Goal: Transaction & Acquisition: Purchase product/service

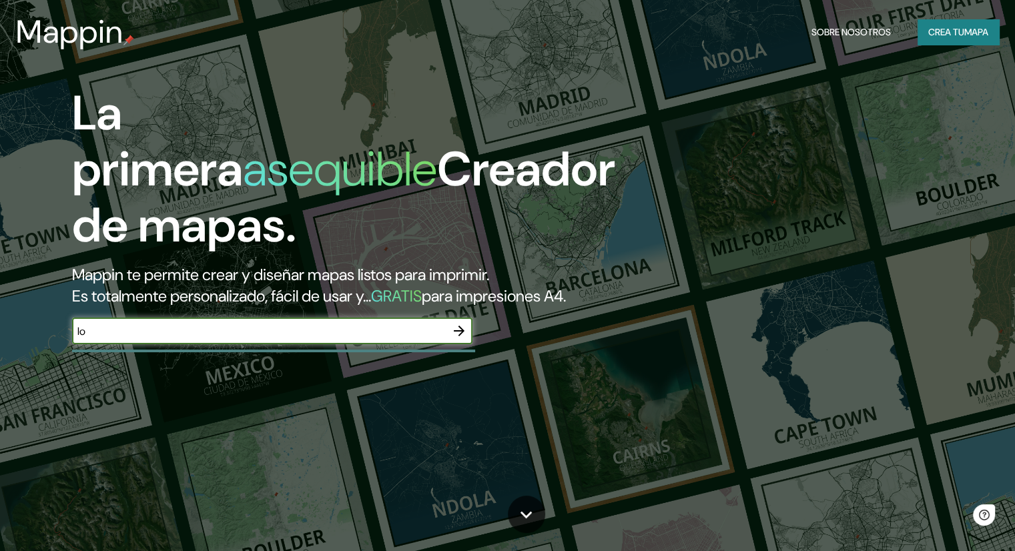
type input "l"
type input "huayllarccocha cusco"
click at [453, 339] on icon "button" at bounding box center [459, 331] width 16 height 16
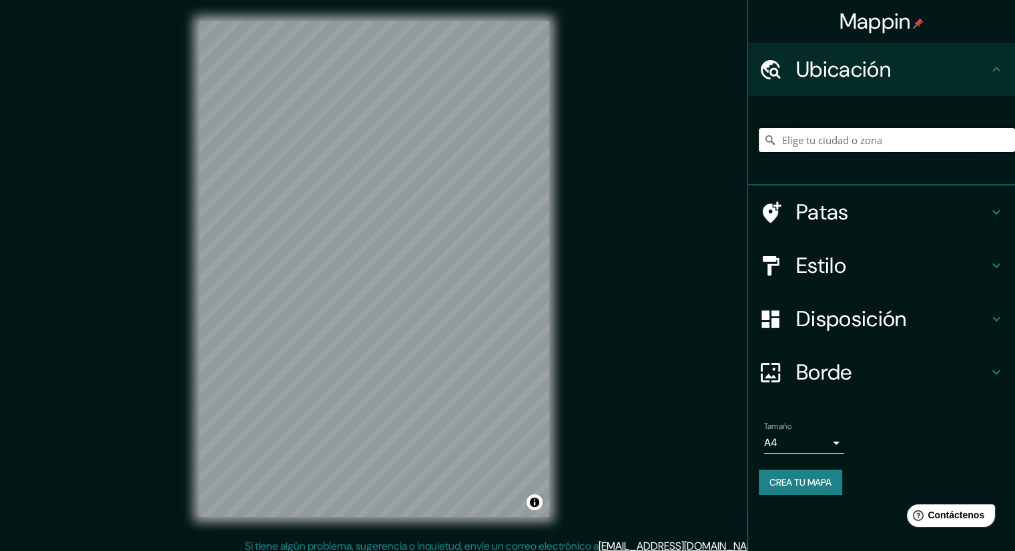
click at [835, 138] on input "Elige tu ciudad o zona" at bounding box center [887, 140] width 256 height 24
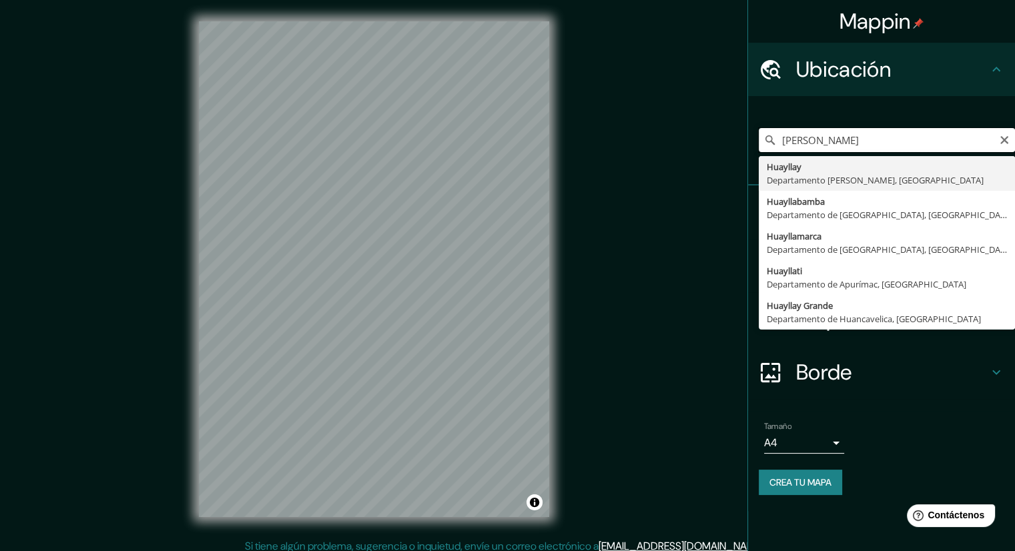
drag, startPoint x: 832, startPoint y: 134, endPoint x: 766, endPoint y: 161, distance: 70.7
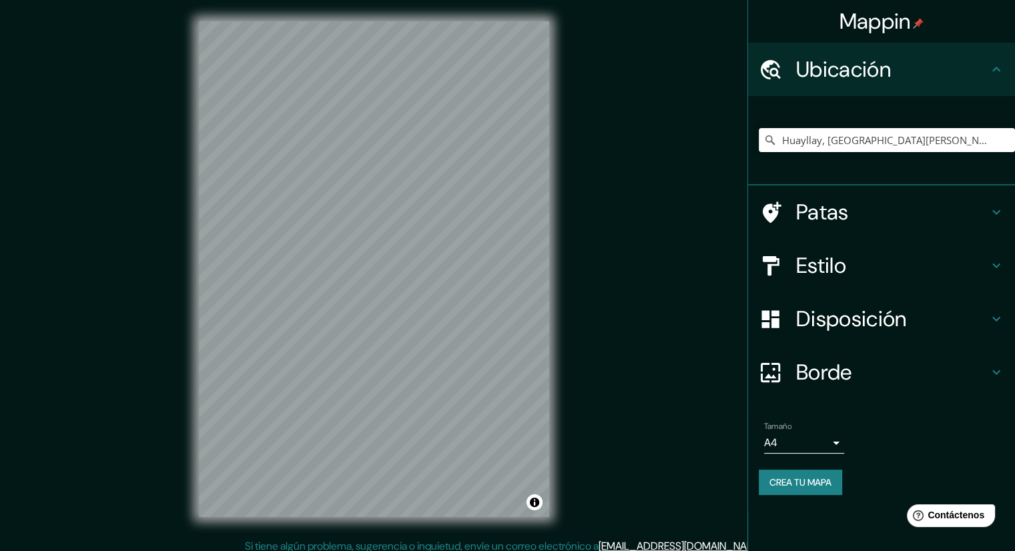
type input "Huayllay, [GEOGRAPHIC_DATA][PERSON_NAME], [GEOGRAPHIC_DATA]"
click at [820, 149] on input "Huayllay, [GEOGRAPHIC_DATA][PERSON_NAME], [GEOGRAPHIC_DATA]" at bounding box center [887, 140] width 256 height 24
click at [1002, 132] on input "Huayllay, [GEOGRAPHIC_DATA][PERSON_NAME], [GEOGRAPHIC_DATA]" at bounding box center [887, 140] width 256 height 24
click at [1004, 148] on input "Huayllay, [GEOGRAPHIC_DATA][PERSON_NAME], [GEOGRAPHIC_DATA]" at bounding box center [887, 140] width 256 height 24
drag, startPoint x: 1004, startPoint y: 137, endPoint x: 999, endPoint y: 160, distance: 23.2
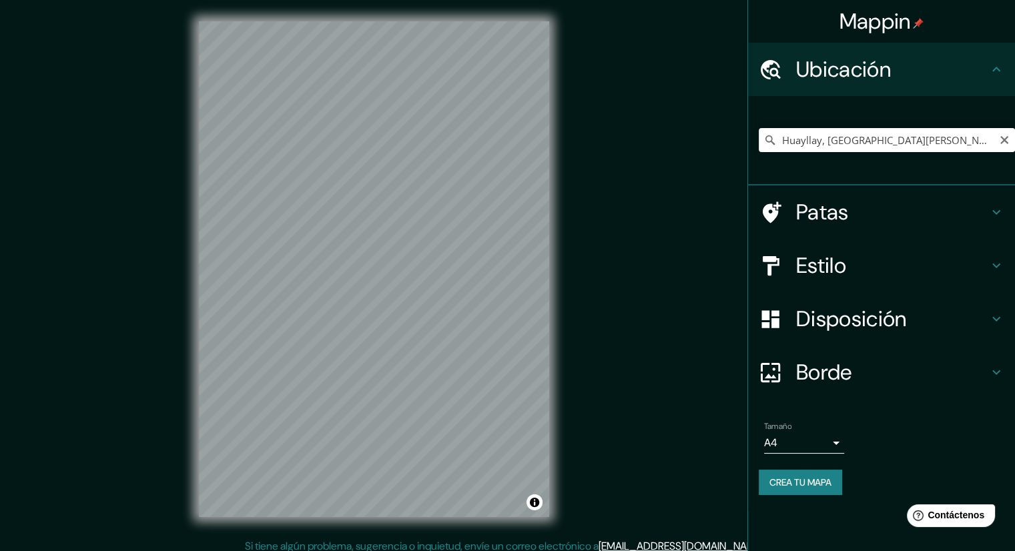
click at [1003, 137] on icon "Claro" at bounding box center [1004, 140] width 11 height 11
click at [998, 140] on input "Cusco, [GEOGRAPHIC_DATA], [GEOGRAPHIC_DATA], [GEOGRAPHIC_DATA]" at bounding box center [887, 140] width 256 height 24
type input "Cusco, [GEOGRAPHIC_DATA], [GEOGRAPHIC_DATA], [GEOGRAPHIC_DATA]"
click at [1007, 139] on icon "Claro" at bounding box center [1005, 140] width 8 height 8
click at [954, 140] on input "Cusco, [GEOGRAPHIC_DATA], [GEOGRAPHIC_DATA]" at bounding box center [887, 140] width 256 height 24
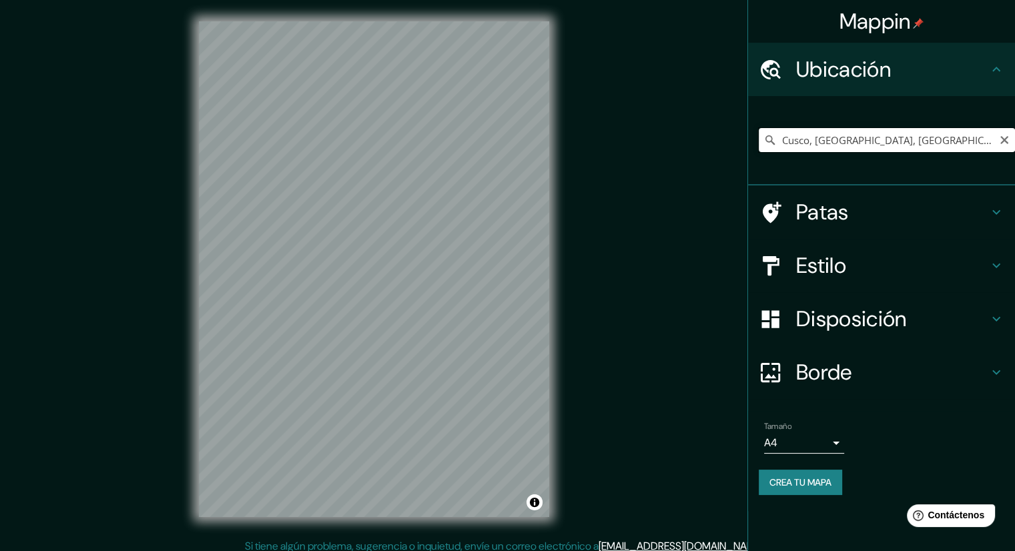
click at [975, 138] on input "Cusco, [GEOGRAPHIC_DATA], [GEOGRAPHIC_DATA]" at bounding box center [887, 140] width 256 height 24
click at [766, 136] on icon at bounding box center [770, 140] width 9 height 9
click at [838, 156] on div "Cusco, [GEOGRAPHIC_DATA], [GEOGRAPHIC_DATA]" at bounding box center [887, 140] width 256 height 67
click at [927, 129] on input "Cusco, [GEOGRAPHIC_DATA], [GEOGRAPHIC_DATA]" at bounding box center [887, 140] width 256 height 24
drag, startPoint x: 927, startPoint y: 134, endPoint x: 808, endPoint y: 159, distance: 121.4
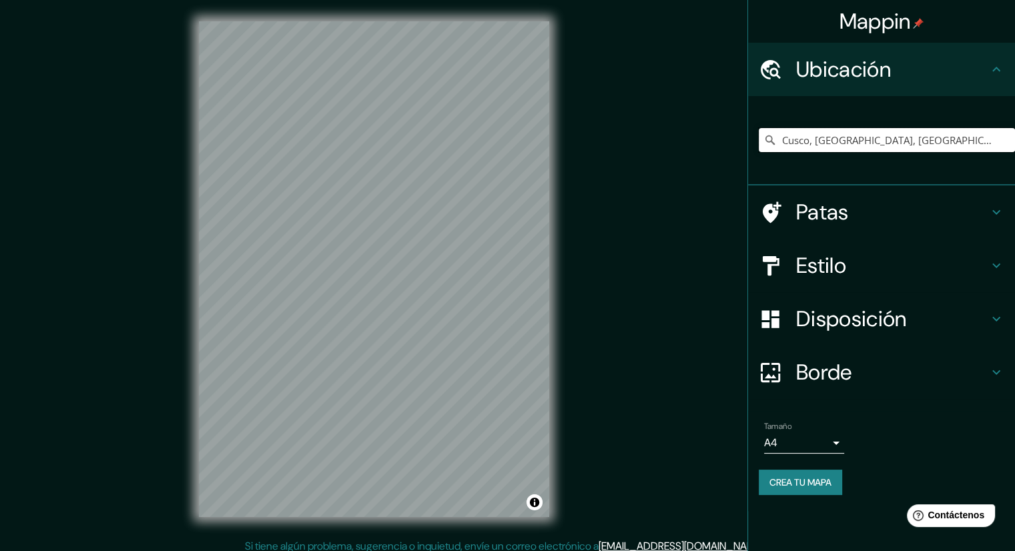
click at [808, 159] on div "Cusco, [GEOGRAPHIC_DATA], [GEOGRAPHIC_DATA]" at bounding box center [887, 140] width 256 height 67
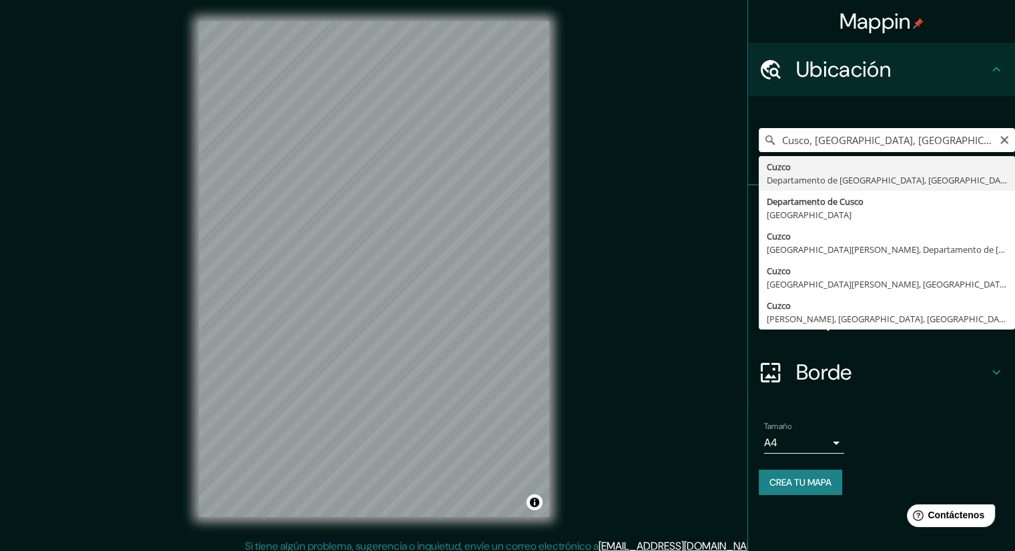
type input "Cusco, [GEOGRAPHIC_DATA], [GEOGRAPHIC_DATA]"
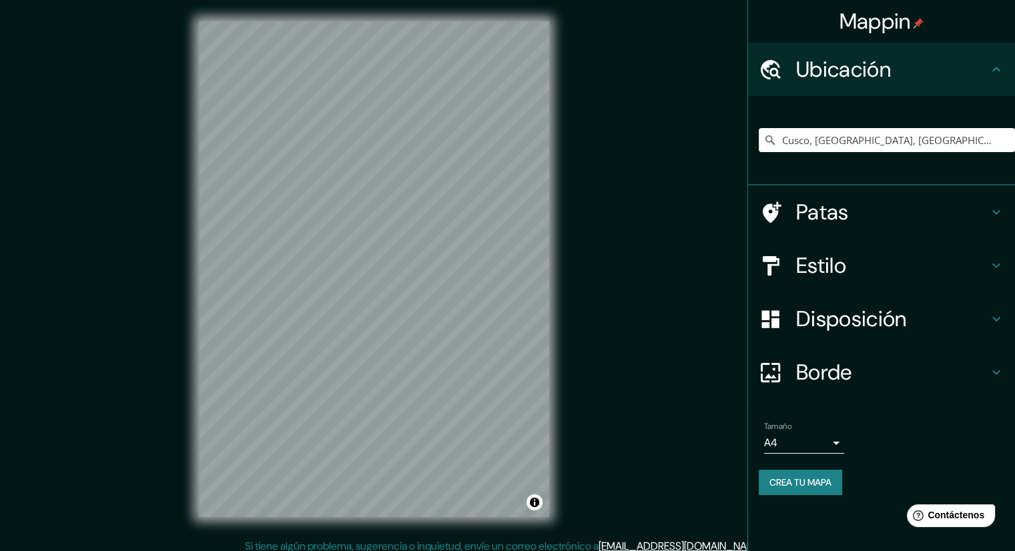
click at [995, 260] on icon at bounding box center [997, 266] width 16 height 16
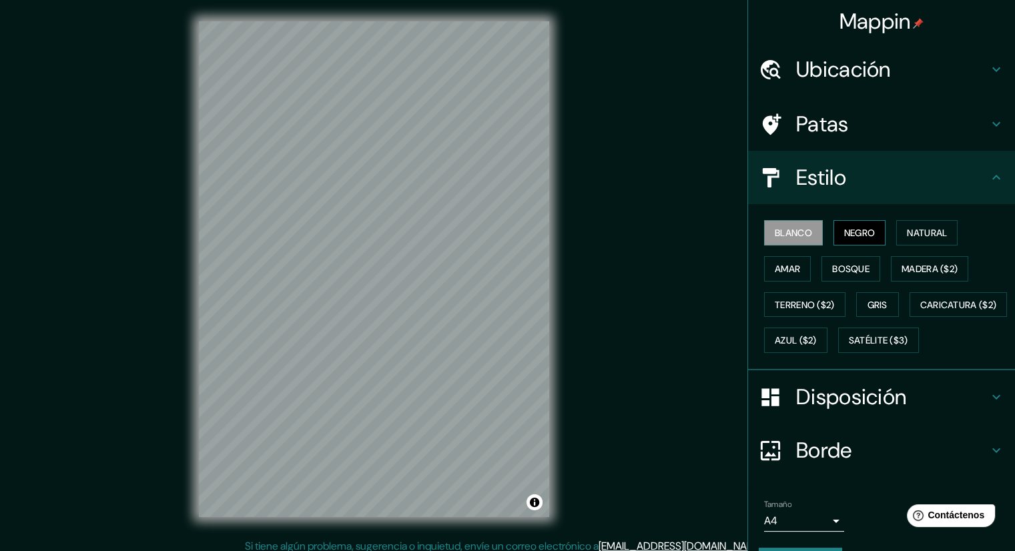
click at [834, 236] on button "Negro" at bounding box center [860, 232] width 53 height 25
click at [927, 234] on font "Natural" at bounding box center [927, 233] width 40 height 12
click at [863, 241] on button "Negro" at bounding box center [860, 232] width 53 height 25
click at [918, 234] on font "Natural" at bounding box center [927, 233] width 40 height 12
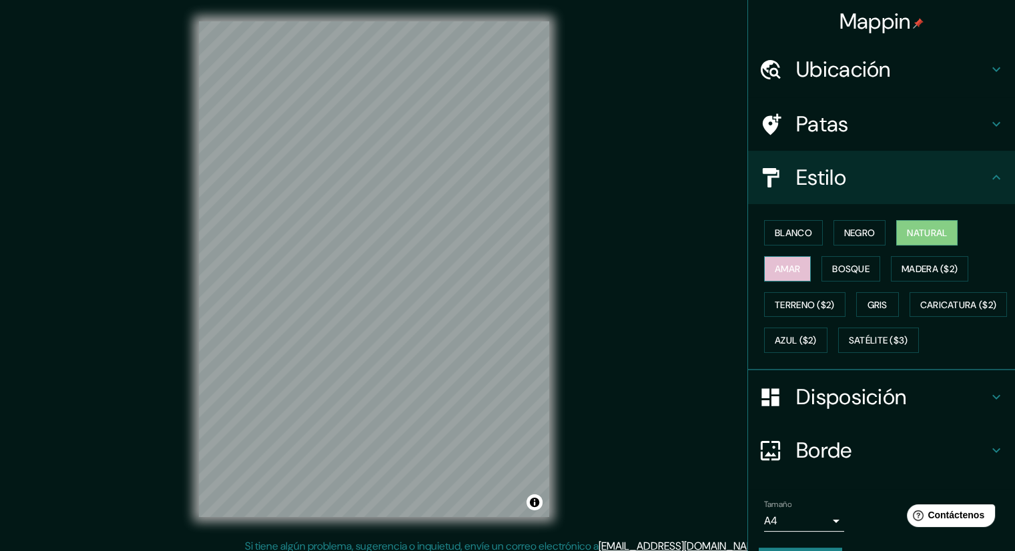
click at [777, 268] on font "Amar" at bounding box center [787, 269] width 25 height 12
click at [851, 260] on font "Bosque" at bounding box center [851, 268] width 37 height 17
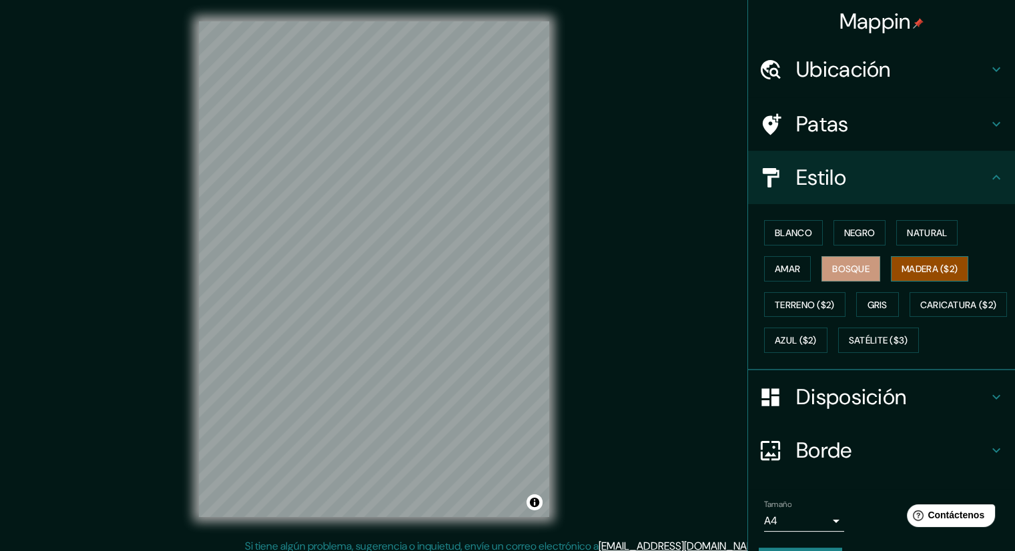
click at [922, 260] on font "Madera ($2)" at bounding box center [930, 268] width 56 height 17
click at [788, 299] on font "Terreno ($2)" at bounding box center [805, 305] width 60 height 12
click at [926, 266] on font "Madera ($2)" at bounding box center [930, 269] width 56 height 12
click at [583, 228] on div "Mappin Ubicación Cusco, [GEOGRAPHIC_DATA], [GEOGRAPHIC_DATA] Patas Estilo Blanc…" at bounding box center [507, 280] width 1015 height 560
click at [844, 299] on div "Blanco Negro Natural Amar Bosque Madera ($2) Terreno ($2) Gris Caricatura ($2) …" at bounding box center [887, 287] width 256 height 144
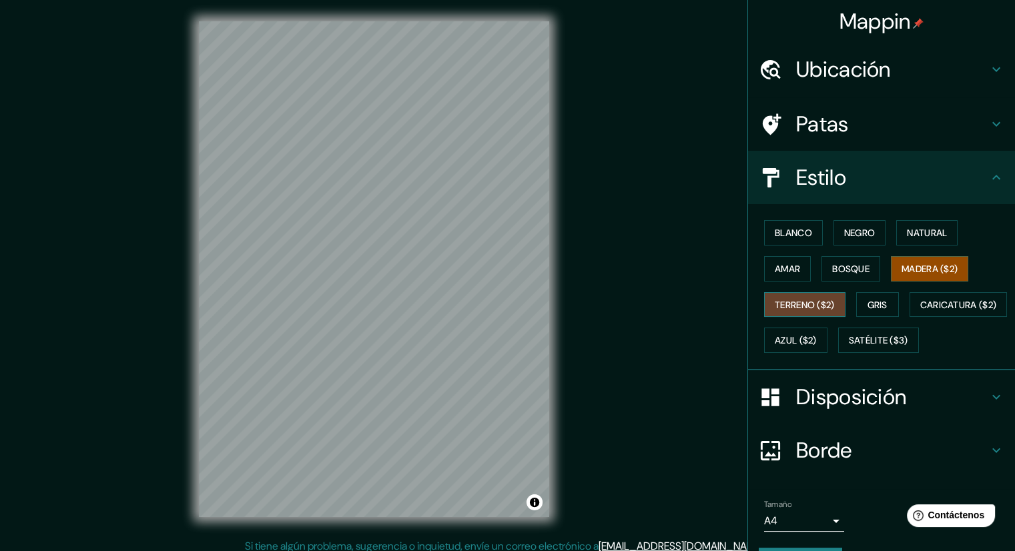
click at [782, 299] on font "Terreno ($2)" at bounding box center [805, 305] width 60 height 12
click at [869, 303] on font "Gris" at bounding box center [878, 305] width 20 height 12
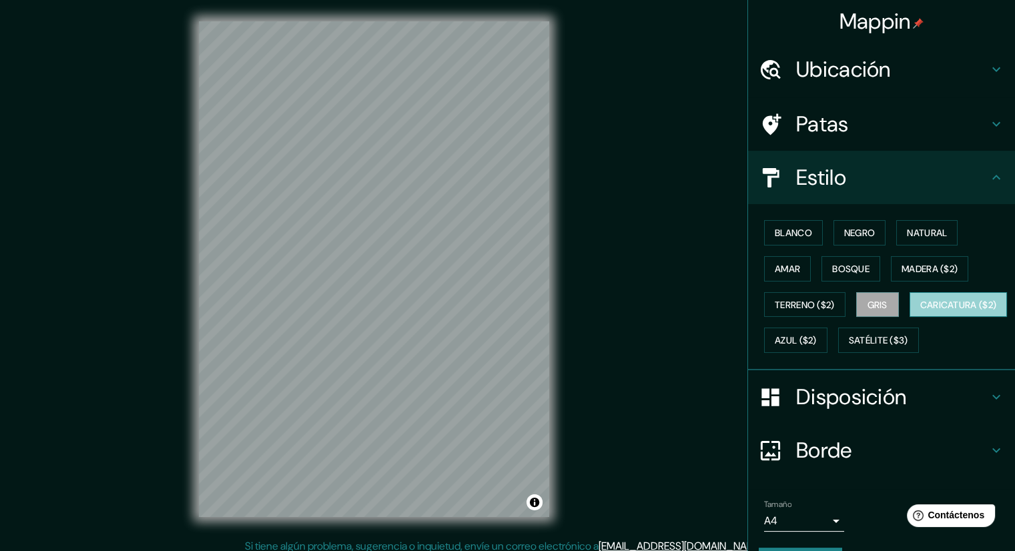
click at [921, 314] on font "Caricatura ($2)" at bounding box center [959, 304] width 77 height 17
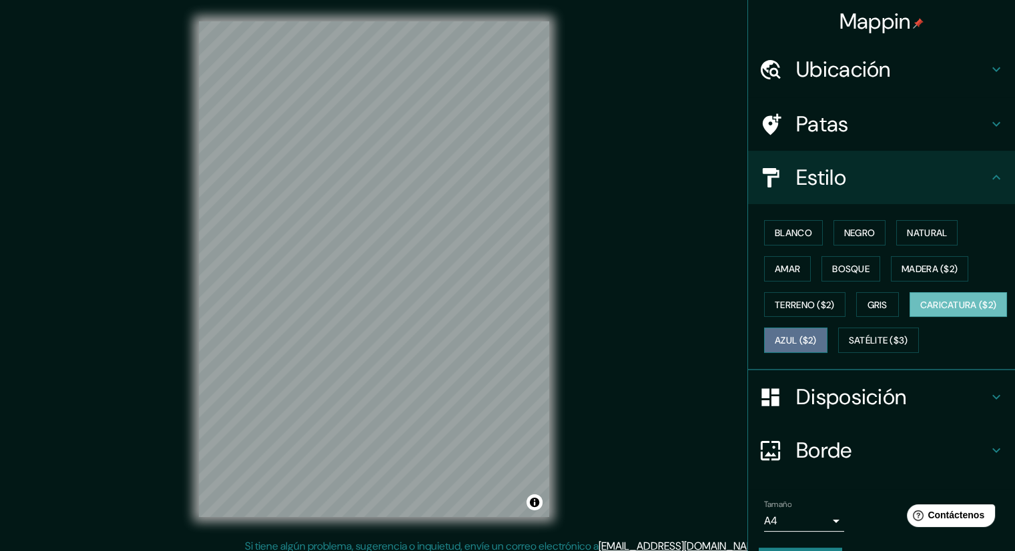
click at [817, 335] on font "Azul ($2)" at bounding box center [796, 341] width 42 height 12
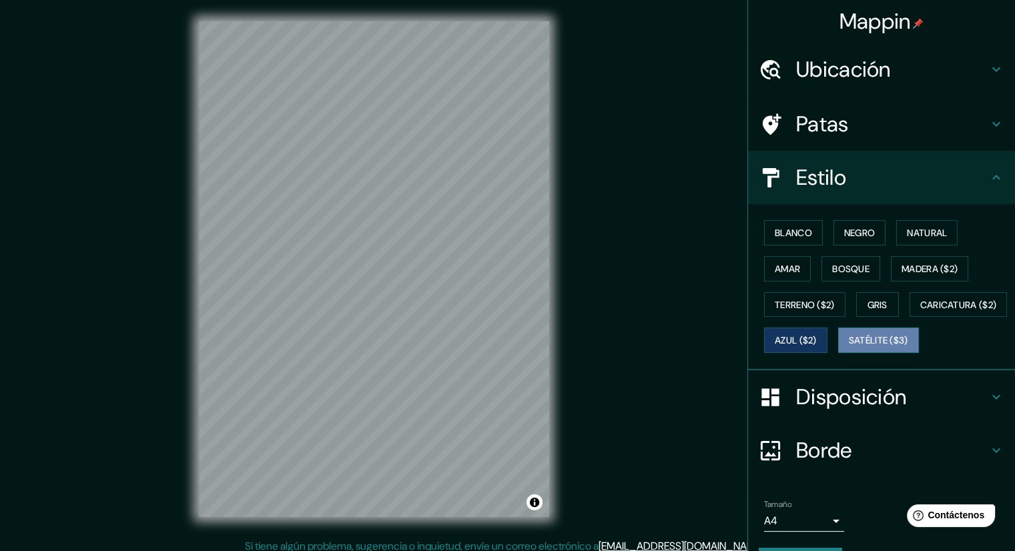
click at [849, 347] on font "Satélite ($3)" at bounding box center [878, 341] width 59 height 12
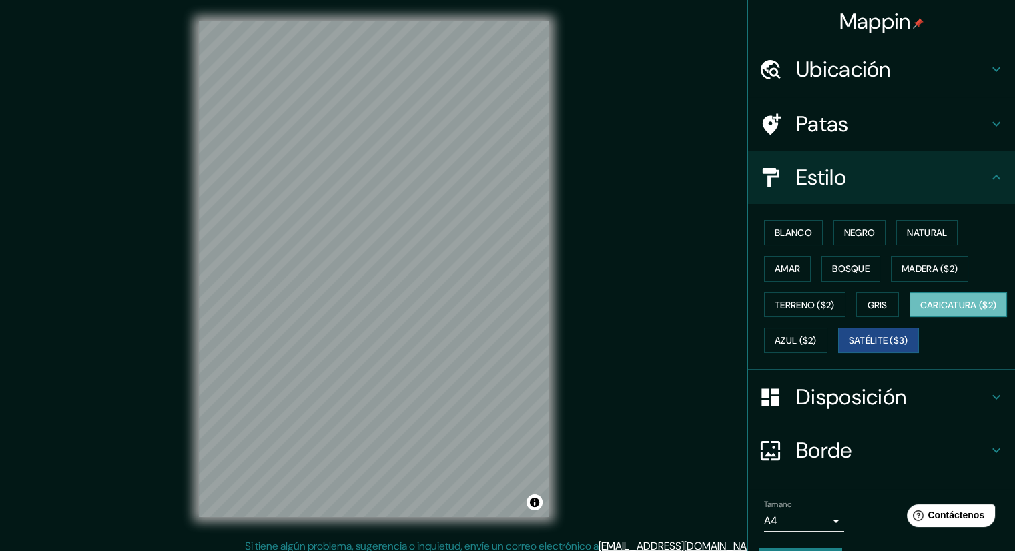
click at [921, 314] on font "Caricatura ($2)" at bounding box center [959, 304] width 77 height 17
click at [792, 237] on font "Blanco" at bounding box center [793, 233] width 37 height 12
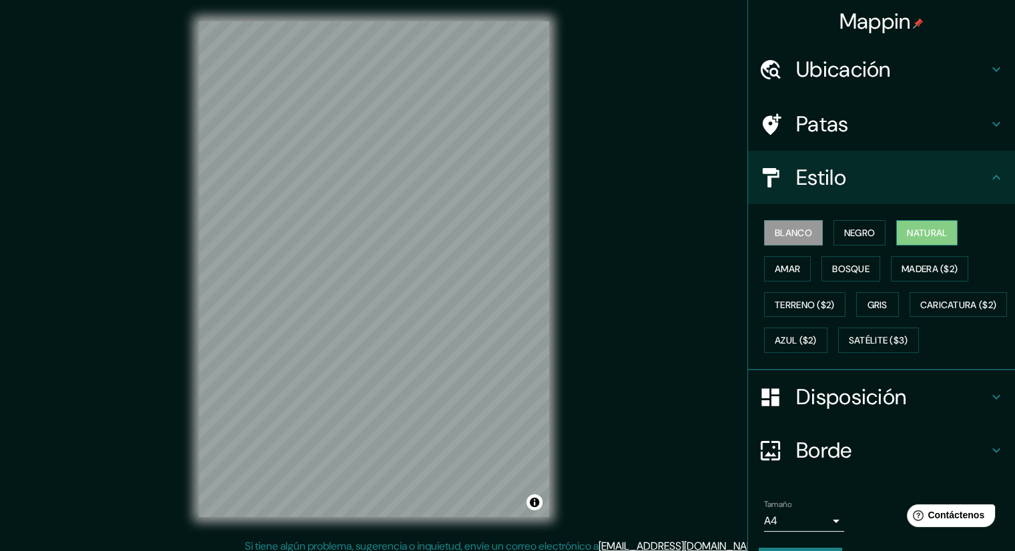
click at [907, 232] on font "Natural" at bounding box center [927, 233] width 40 height 12
click at [192, 307] on div "© Mapbox © OpenStreetMap Improve this map" at bounding box center [374, 269] width 393 height 539
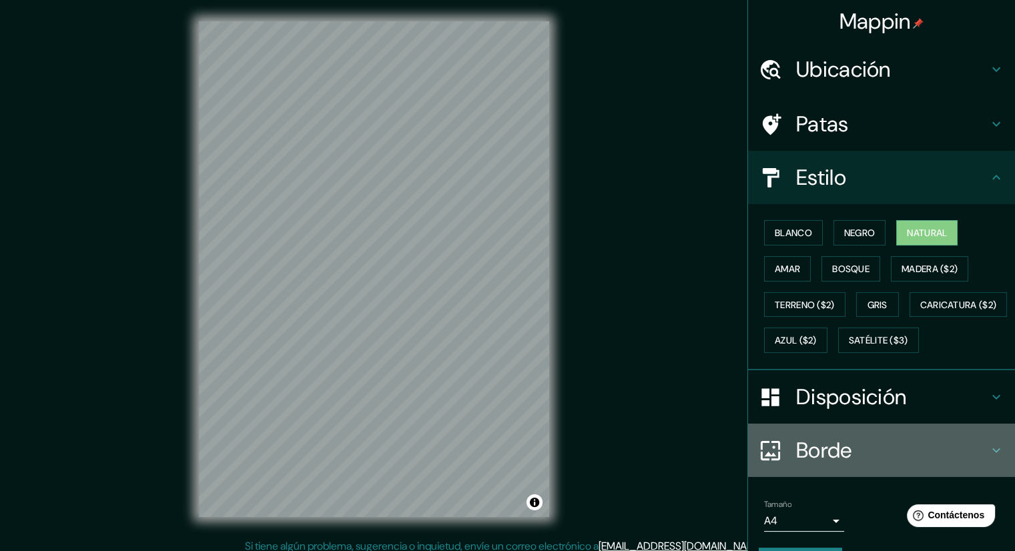
click at [989, 459] on icon at bounding box center [997, 451] width 16 height 16
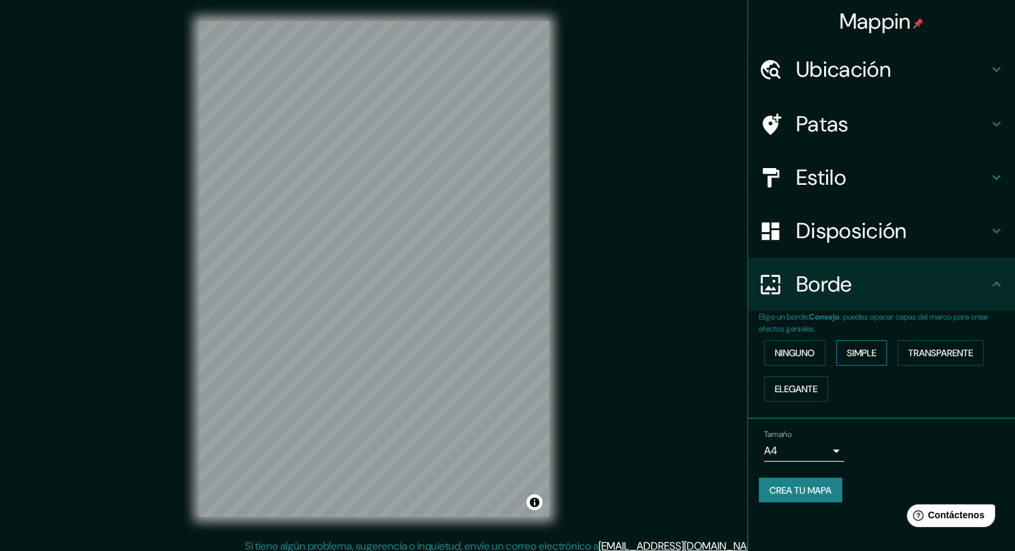
click at [859, 352] on font "Simple" at bounding box center [861, 353] width 29 height 12
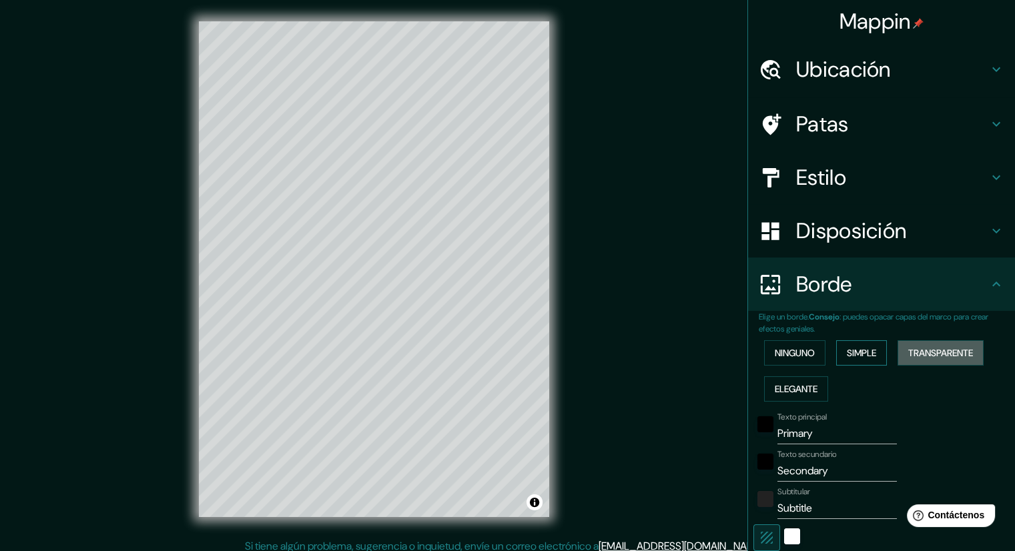
drag, startPoint x: 940, startPoint y: 356, endPoint x: 871, endPoint y: 356, distance: 69.4
click at [921, 356] on font "Transparente" at bounding box center [941, 353] width 65 height 12
click at [785, 362] on button "Ninguno" at bounding box center [794, 352] width 61 height 25
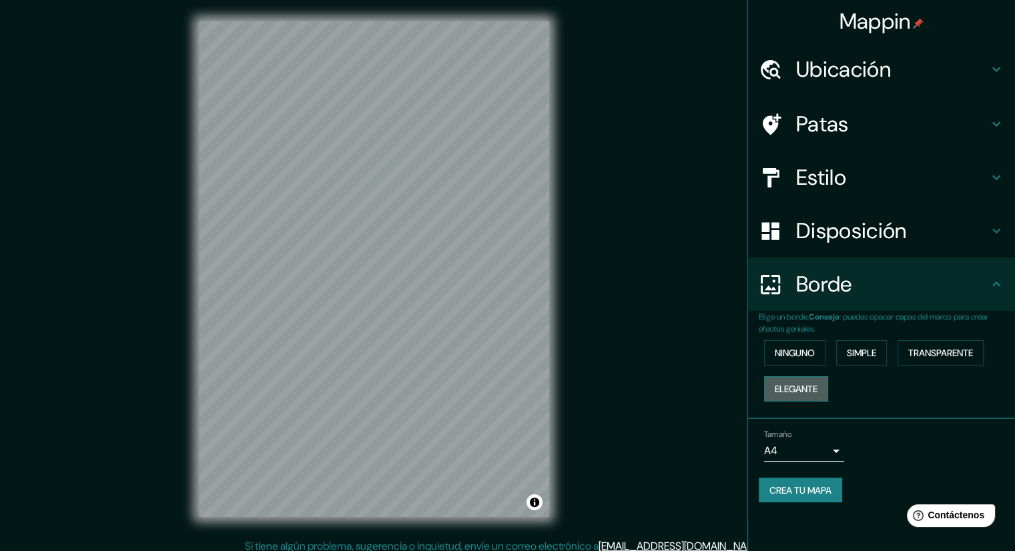
click at [786, 385] on font "Elegante" at bounding box center [796, 389] width 43 height 12
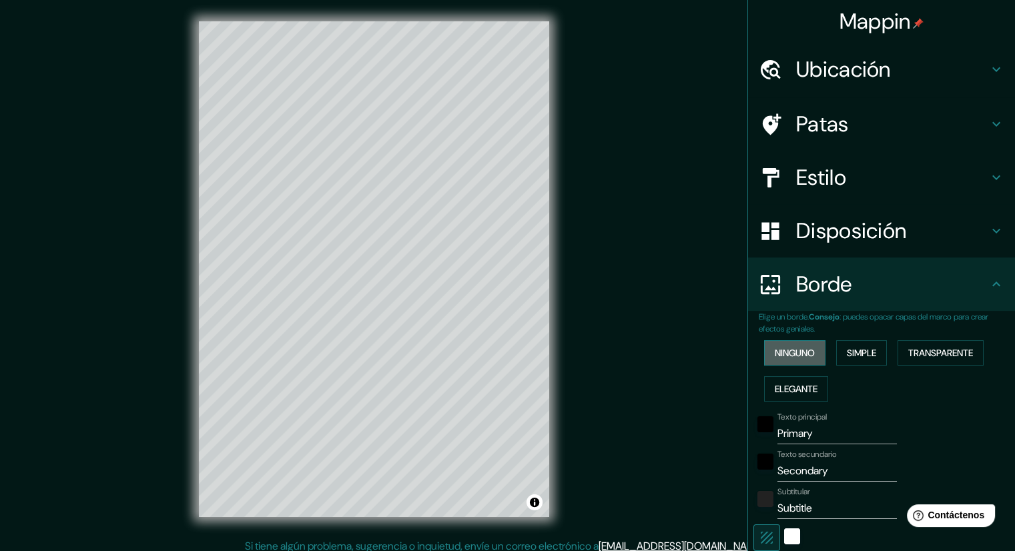
click at [790, 351] on font "Ninguno" at bounding box center [795, 353] width 40 height 12
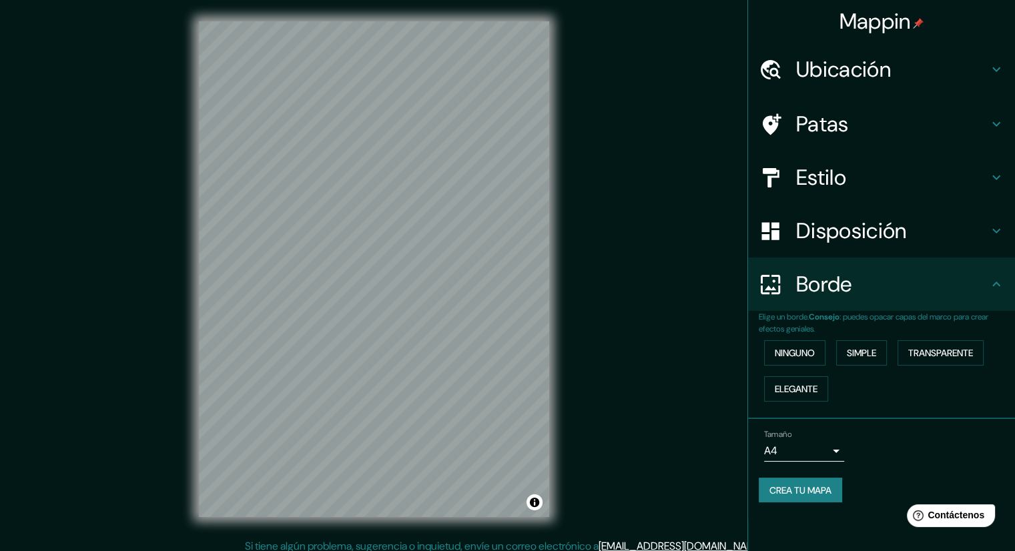
click at [903, 241] on font "Disposición" at bounding box center [851, 231] width 110 height 28
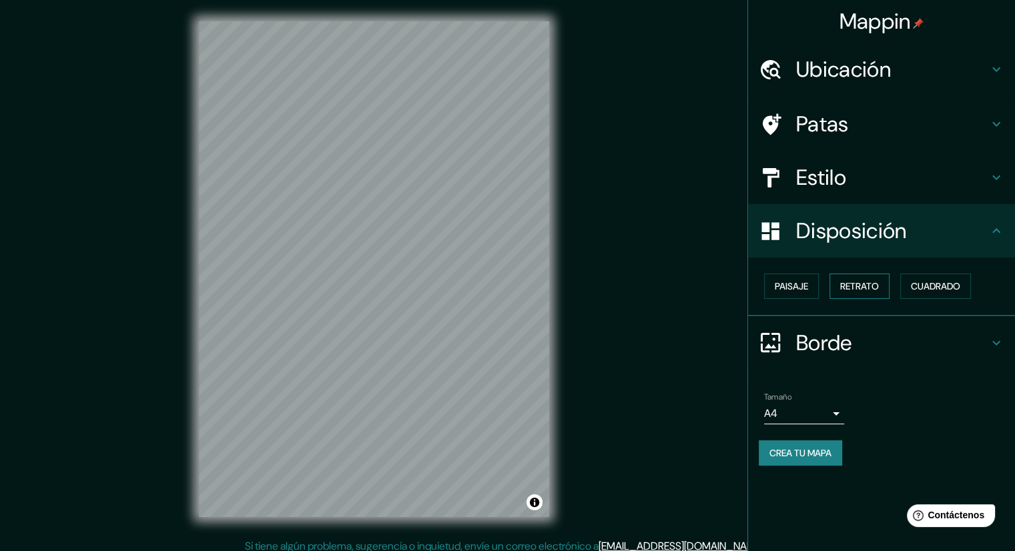
click at [865, 290] on font "Retrato" at bounding box center [860, 286] width 39 height 12
click at [800, 288] on font "Paisaje" at bounding box center [791, 286] width 33 height 12
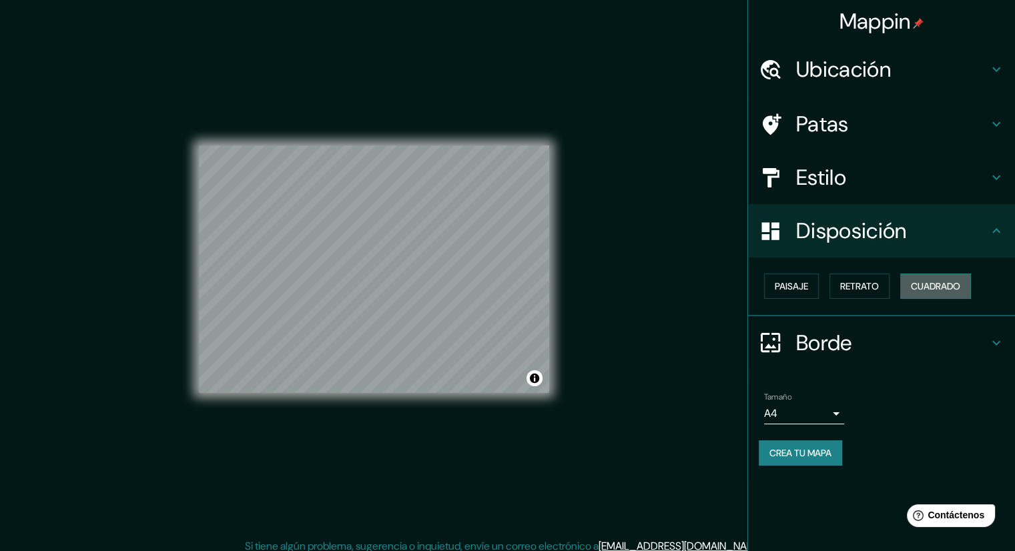
click at [931, 278] on font "Cuadrado" at bounding box center [935, 286] width 49 height 17
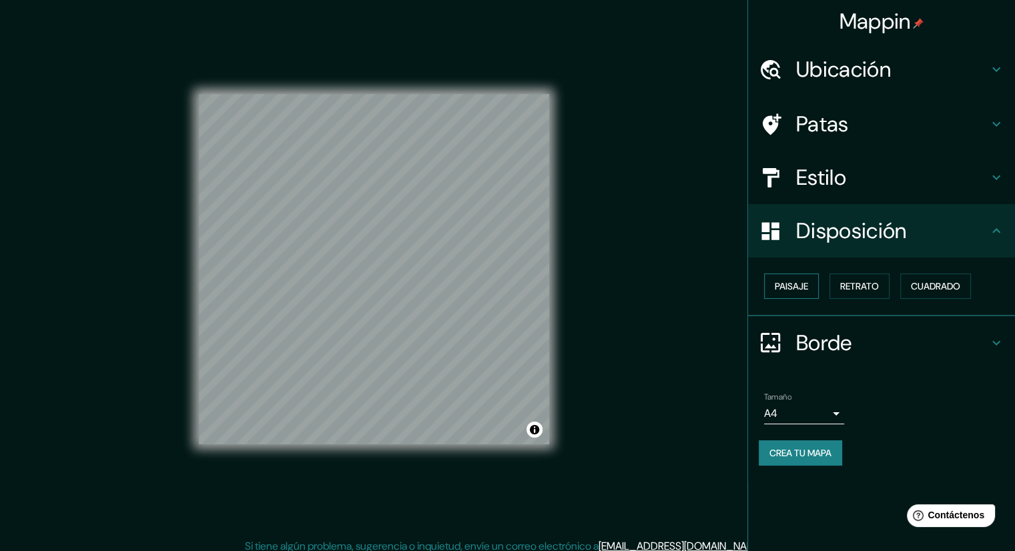
click at [794, 289] on font "Paisaje" at bounding box center [791, 286] width 33 height 12
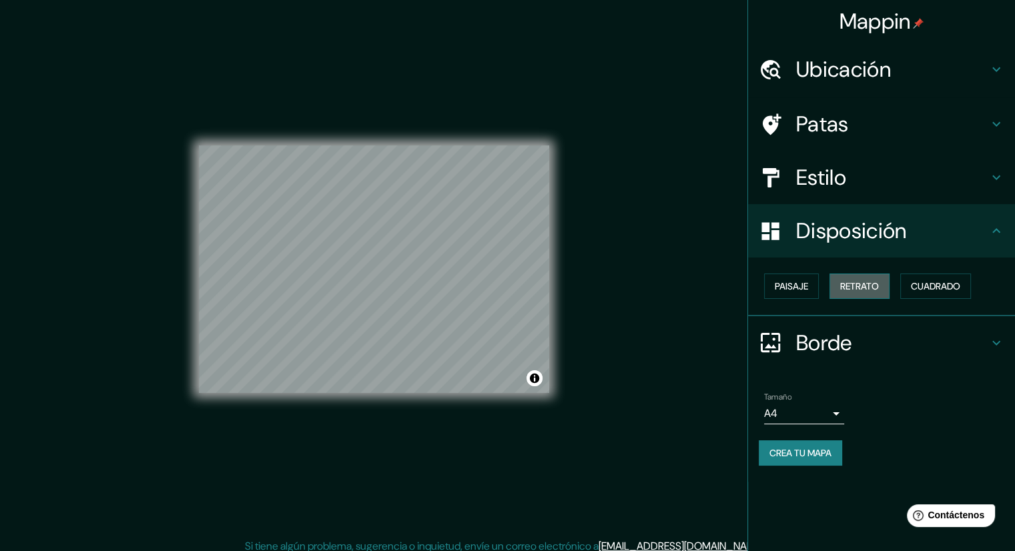
click at [857, 278] on font "Retrato" at bounding box center [860, 286] width 39 height 17
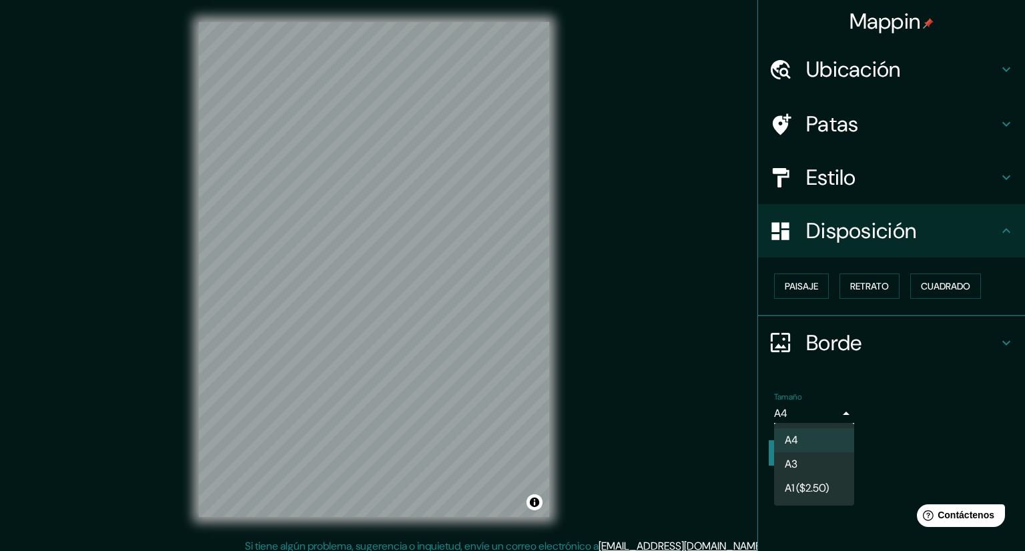
click at [833, 412] on body "Mappin Ubicación Cusco, [GEOGRAPHIC_DATA], [GEOGRAPHIC_DATA] Patas Estilo Dispo…" at bounding box center [512, 275] width 1025 height 551
click at [824, 475] on li "A3" at bounding box center [814, 465] width 80 height 25
type input "a4"
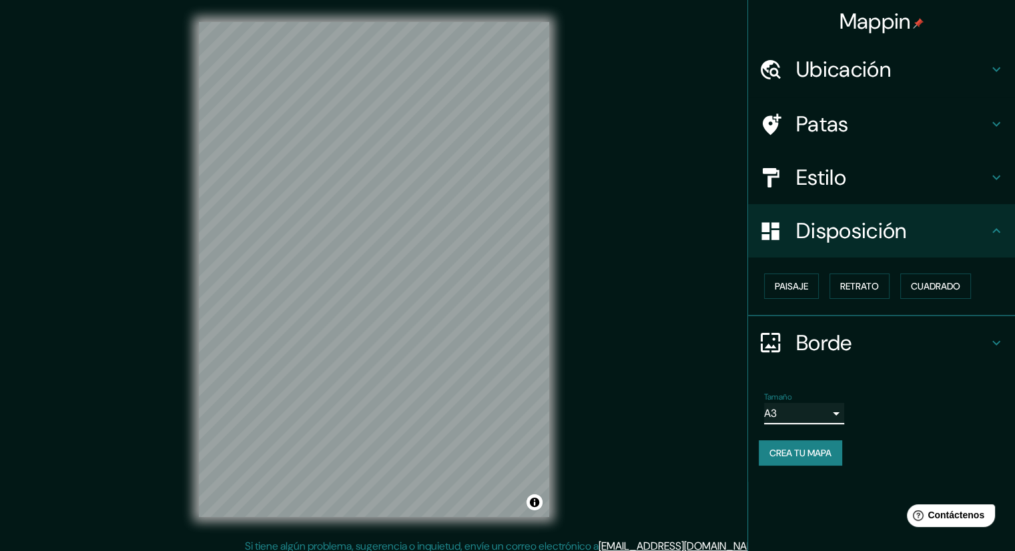
scroll to position [9, 0]
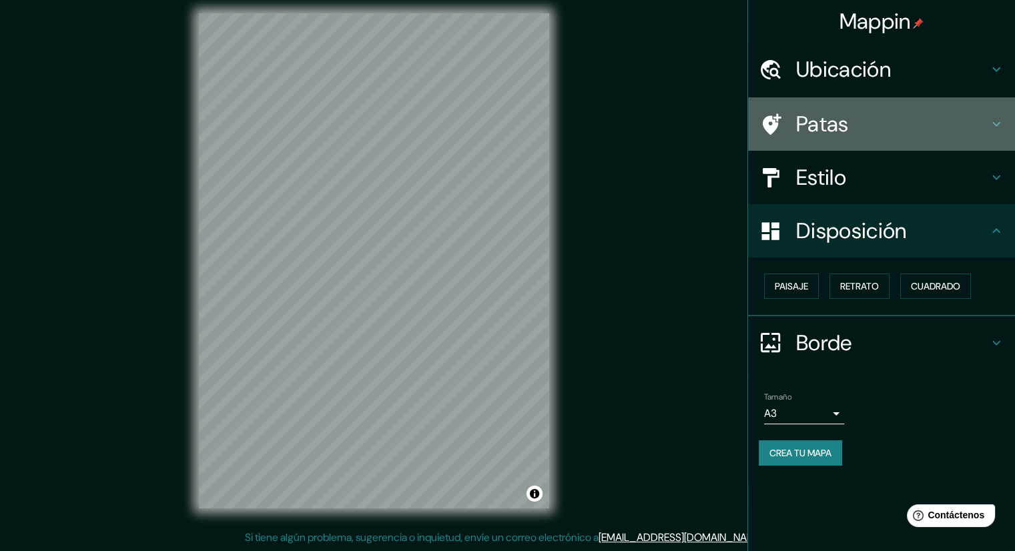
click at [918, 121] on h4 "Patas" at bounding box center [892, 124] width 192 height 27
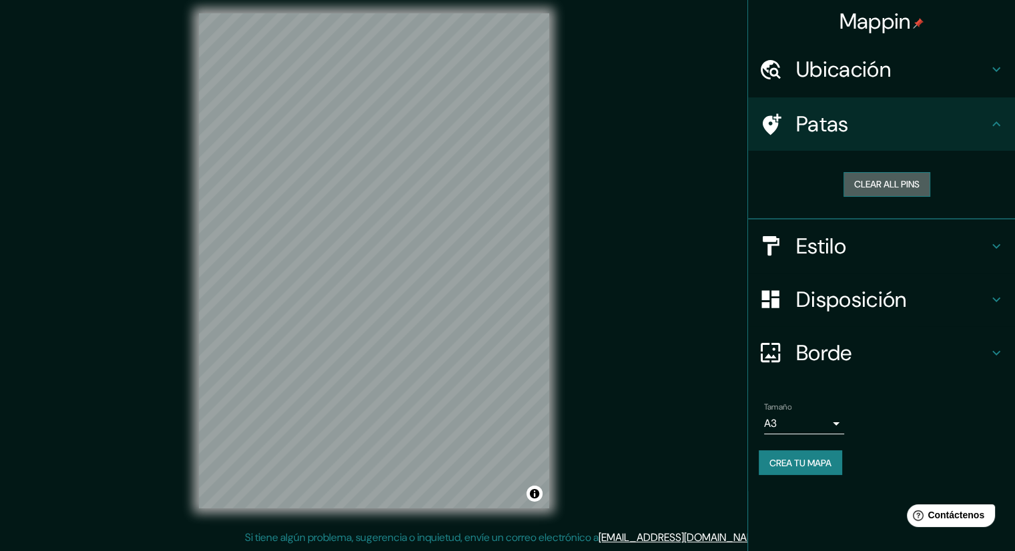
click at [893, 182] on button "Clear all pins" at bounding box center [887, 184] width 87 height 25
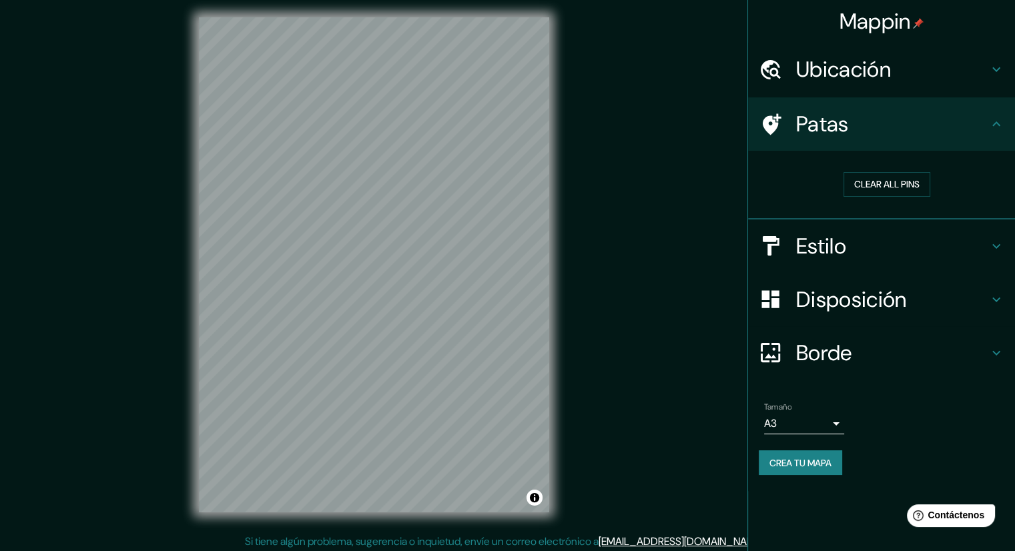
scroll to position [0, 0]
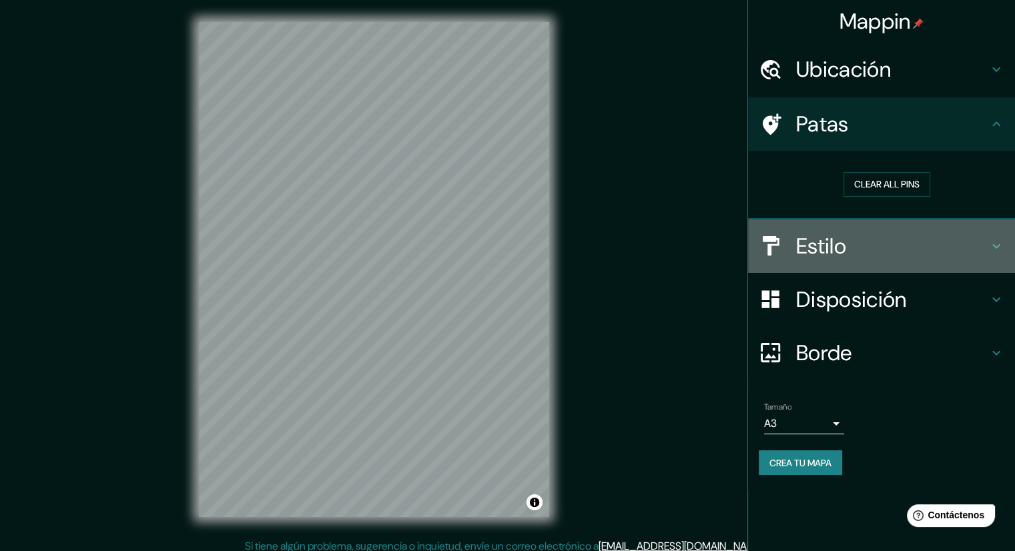
click at [839, 245] on font "Estilo" at bounding box center [821, 246] width 50 height 28
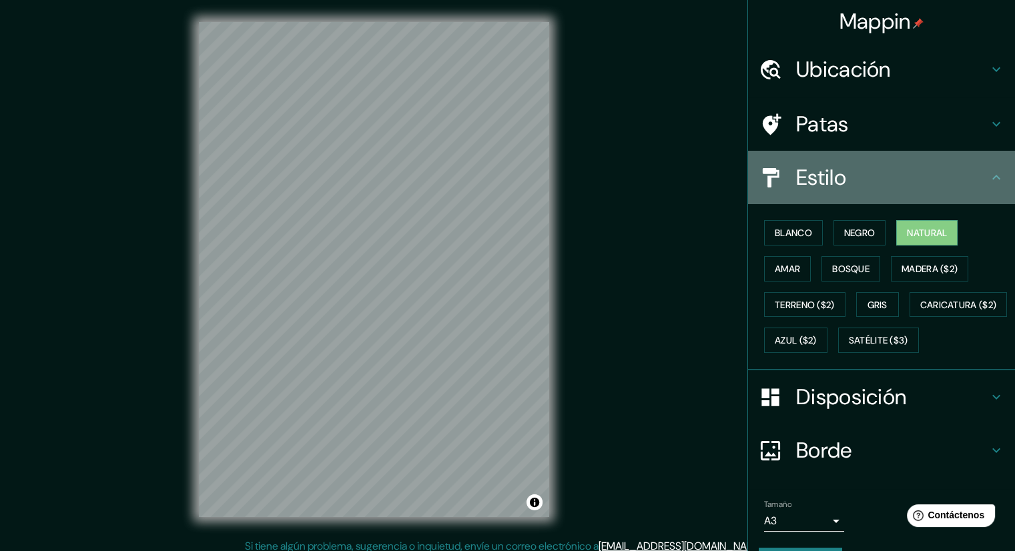
click at [989, 180] on icon at bounding box center [997, 178] width 16 height 16
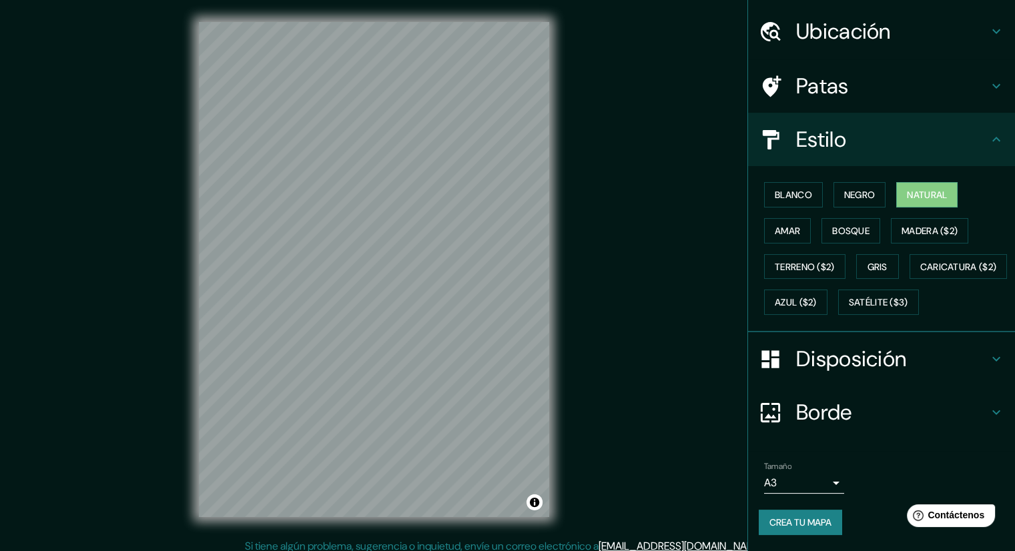
scroll to position [9, 0]
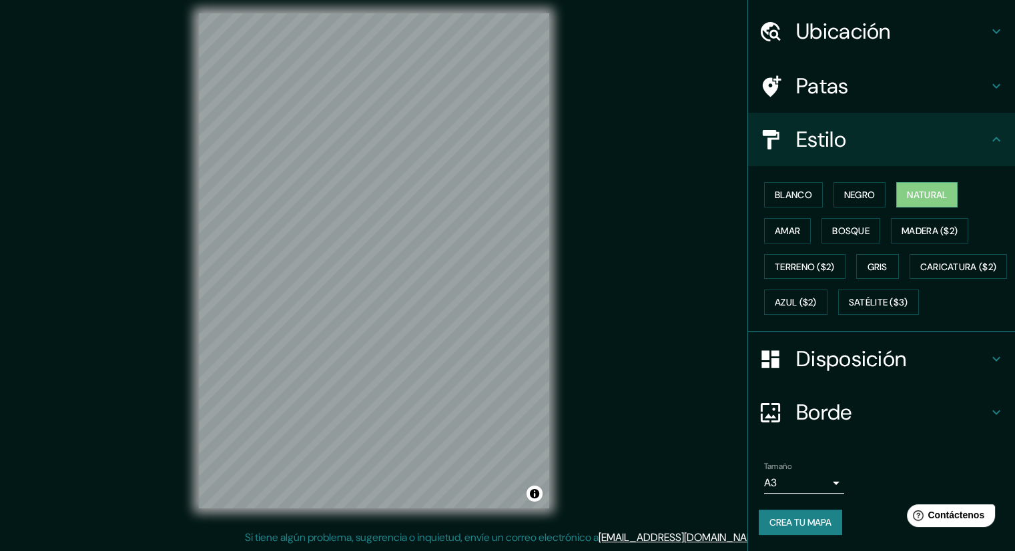
click at [814, 515] on font "Crea tu mapa" at bounding box center [801, 522] width 62 height 17
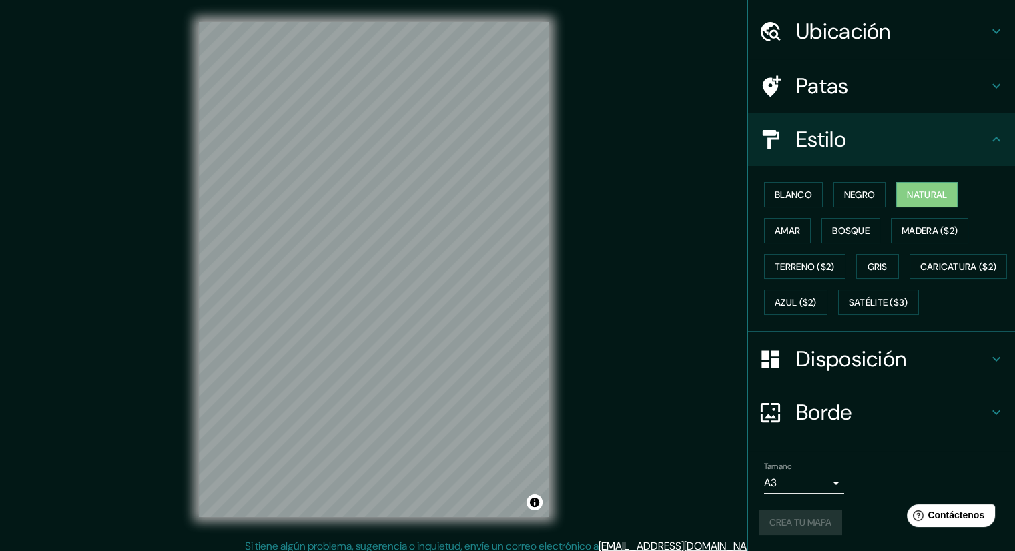
click at [796, 524] on div "Crea tu mapa" at bounding box center [882, 522] width 246 height 25
